Goal: Task Accomplishment & Management: Use online tool/utility

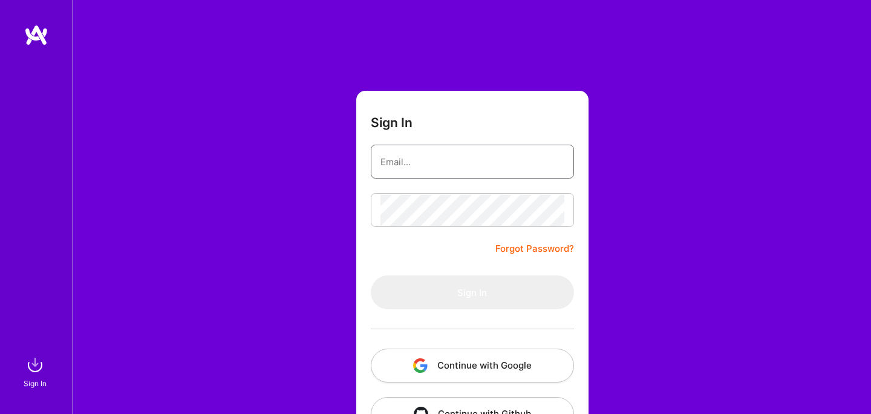
type input "[PERSON_NAME][EMAIL_ADDRESS][PERSON_NAME][DOMAIN_NAME]"
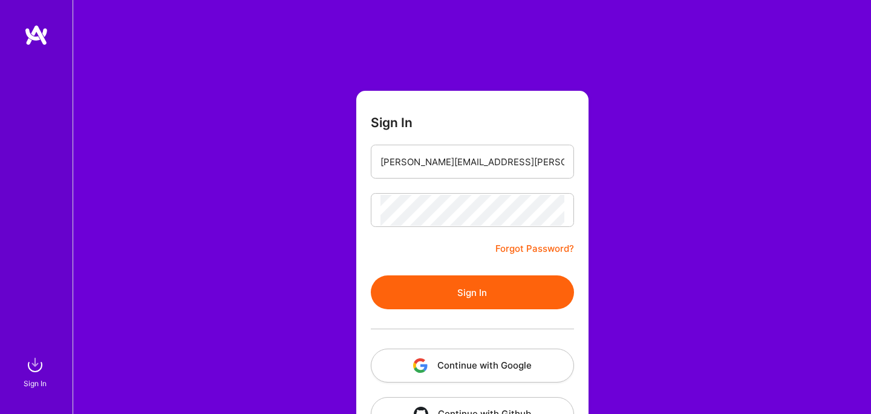
click at [489, 290] on button "Sign In" at bounding box center [472, 292] width 203 height 34
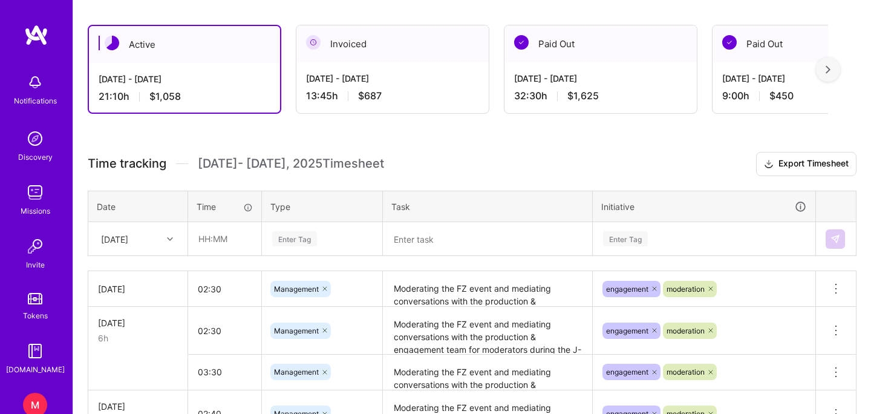
scroll to position [207, 0]
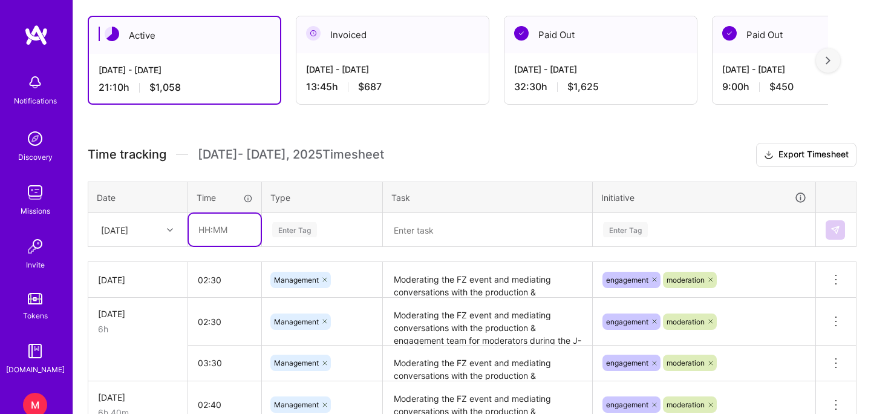
click at [215, 238] on input "text" at bounding box center [225, 230] width 72 height 32
type input "02:30"
click at [309, 236] on div "Enter Tag" at bounding box center [322, 229] width 119 height 31
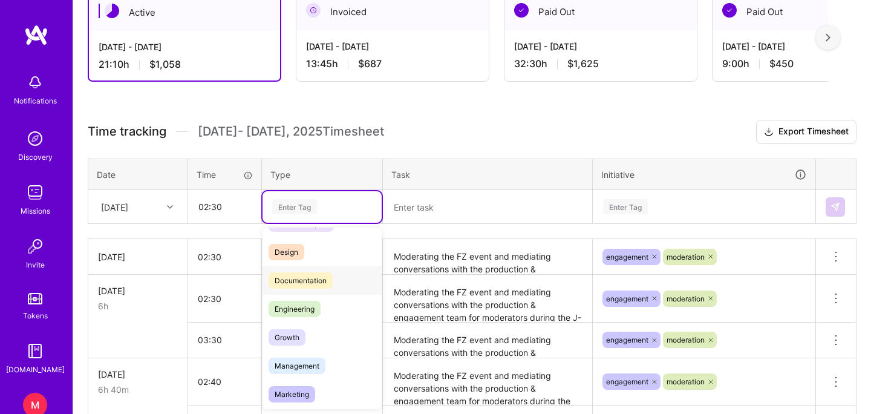
scroll to position [0, 0]
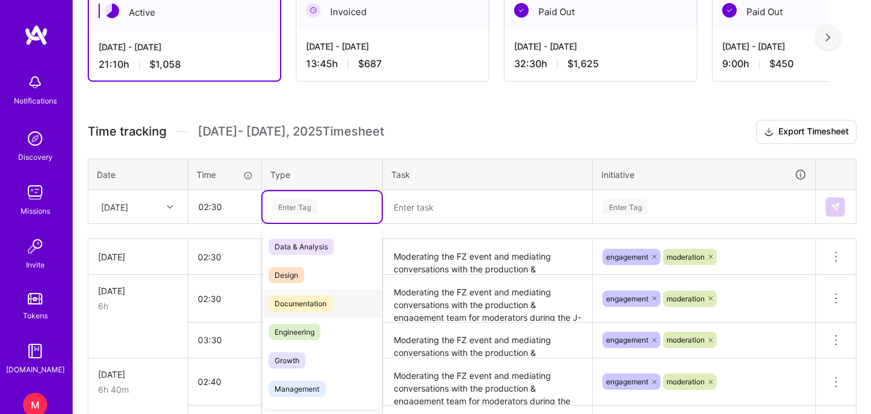
click at [305, 308] on span "Documentation" at bounding box center [301, 303] width 64 height 16
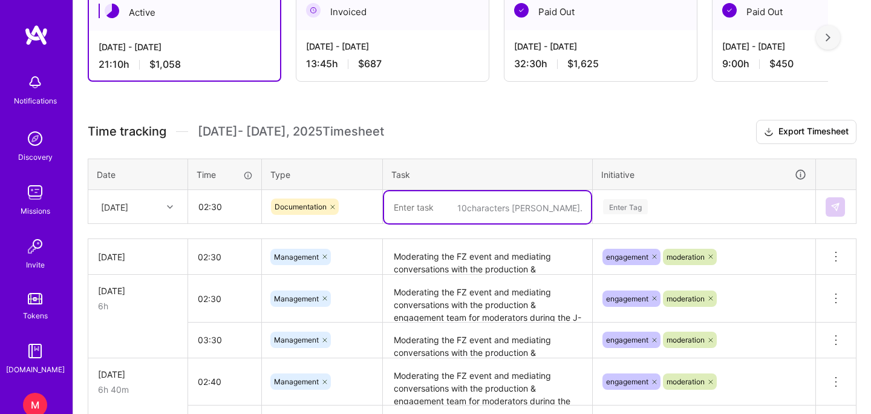
click at [441, 214] on textarea at bounding box center [487, 207] width 207 height 32
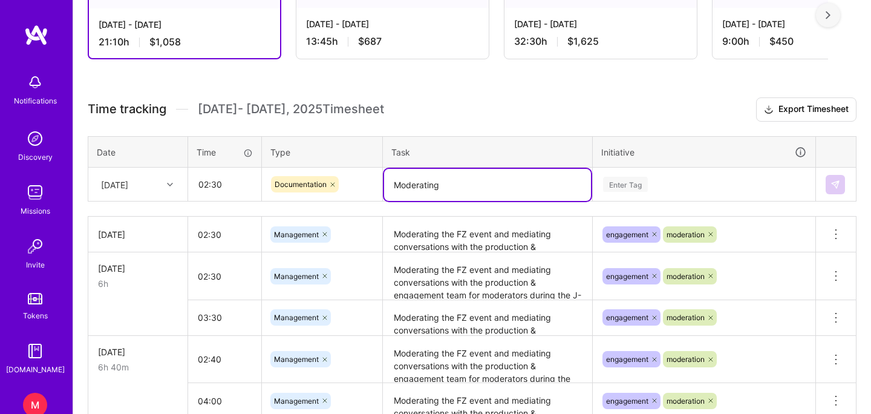
scroll to position [249, 0]
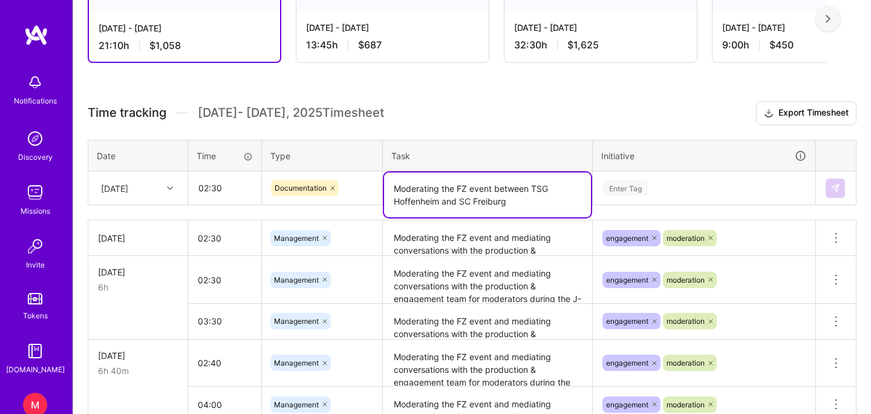
type textarea "Moderating the FZ event between TSG Hoffenheim and SC Freiburg"
click at [651, 188] on div "Enter Tag" at bounding box center [704, 187] width 204 height 15
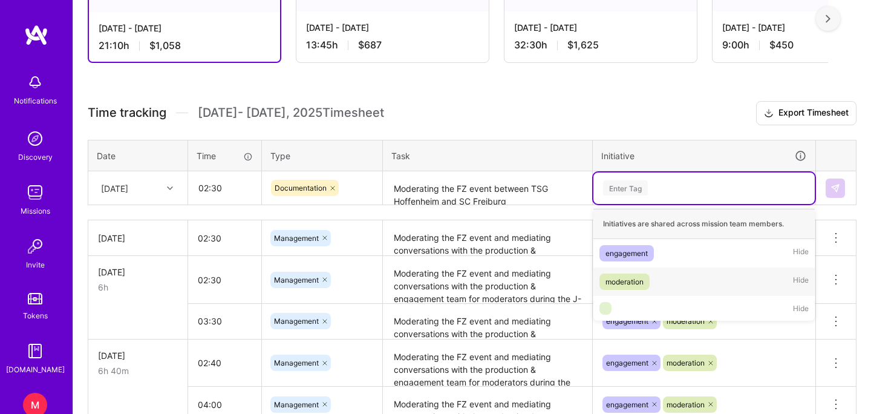
click at [623, 289] on span "moderation" at bounding box center [624, 281] width 50 height 16
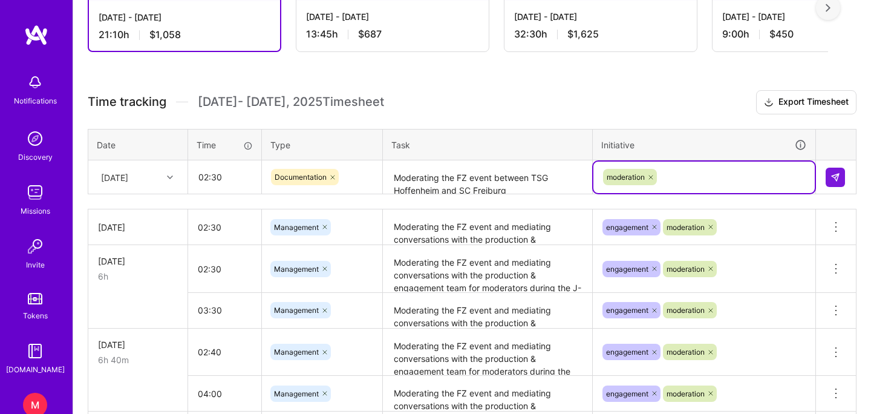
scroll to position [252, 0]
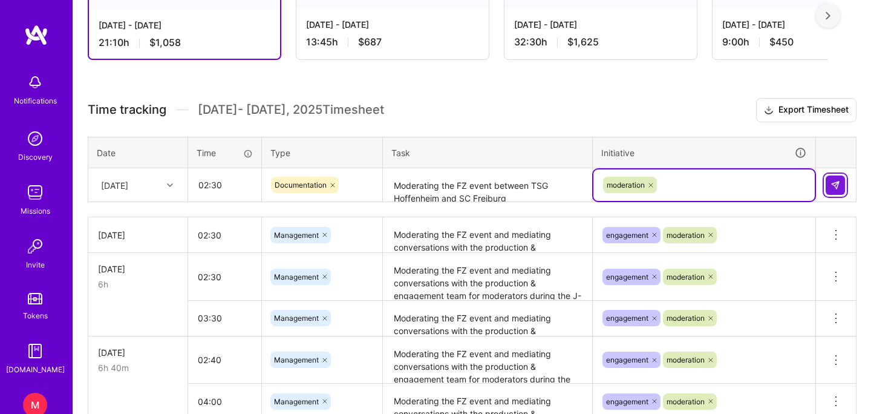
click at [840, 188] on button at bounding box center [835, 184] width 19 height 19
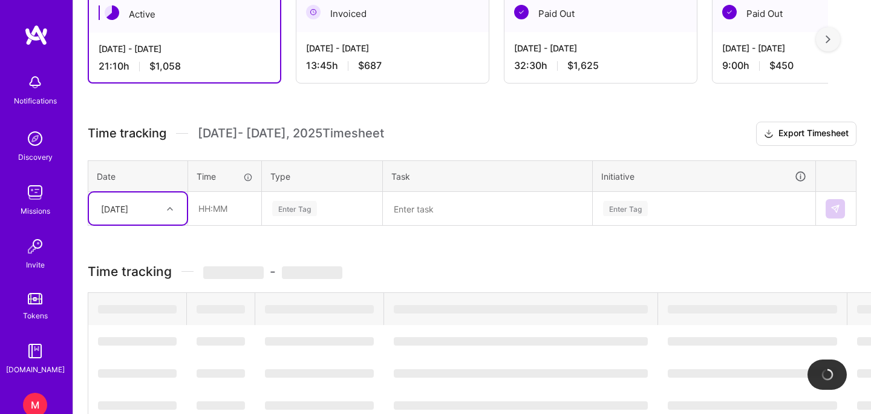
scroll to position [223, 0]
